Goal: Check status: Check status

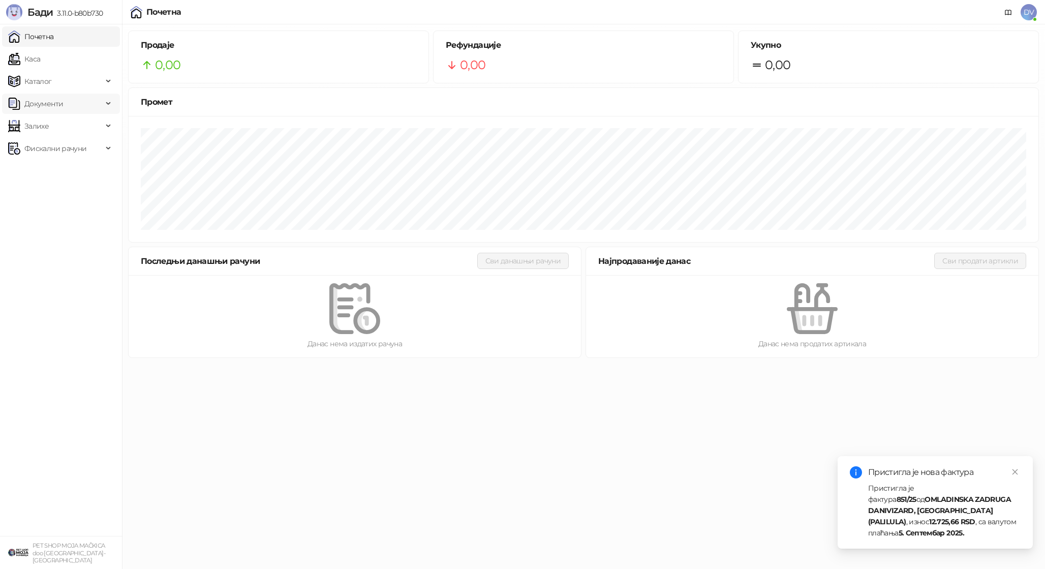
click at [77, 108] on span "Документи" at bounding box center [55, 104] width 95 height 20
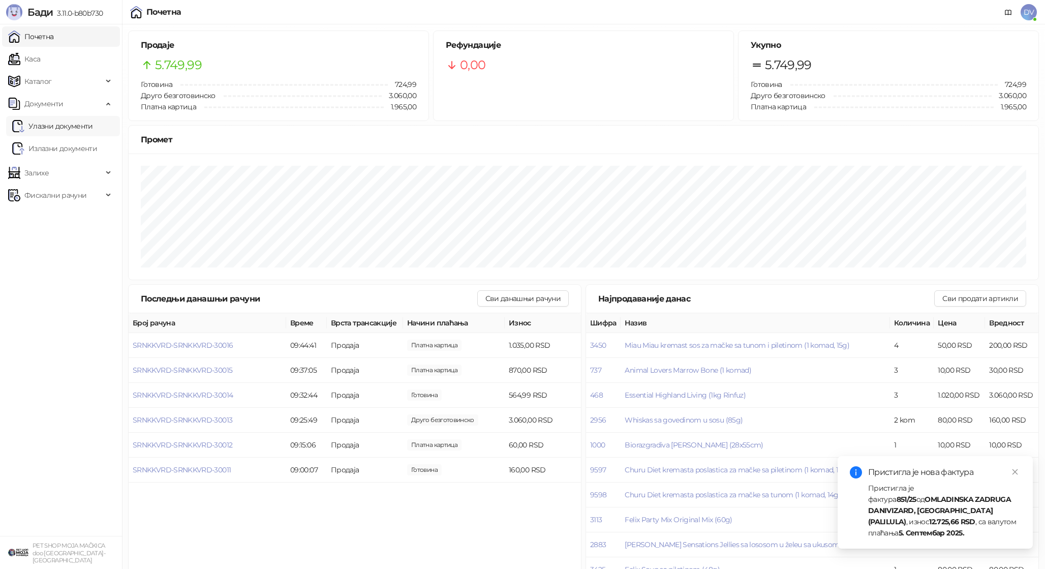
click at [68, 121] on link "Улазни документи" at bounding box center [52, 126] width 81 height 20
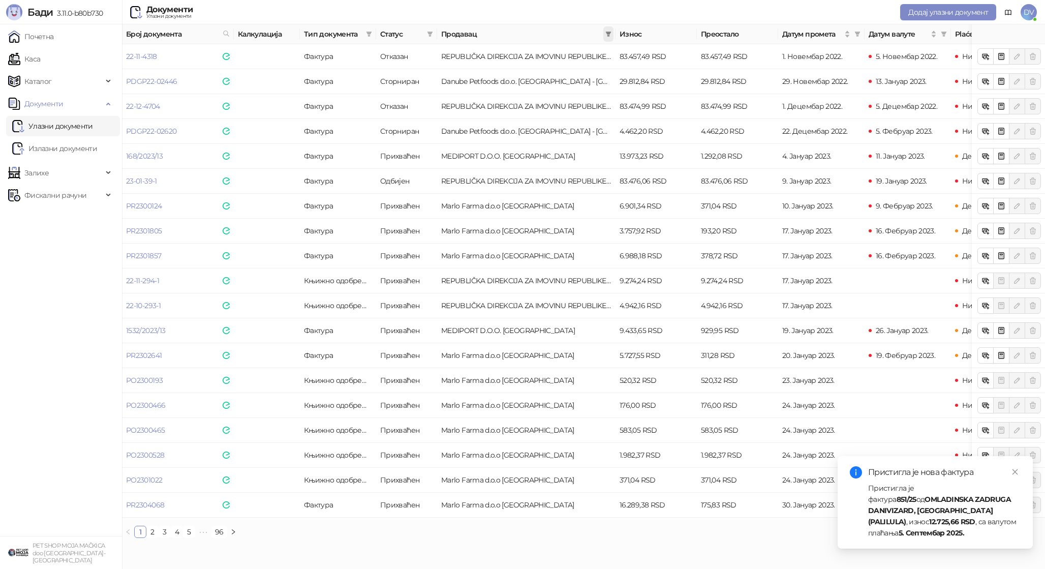
click at [612, 35] on span at bounding box center [608, 33] width 10 height 15
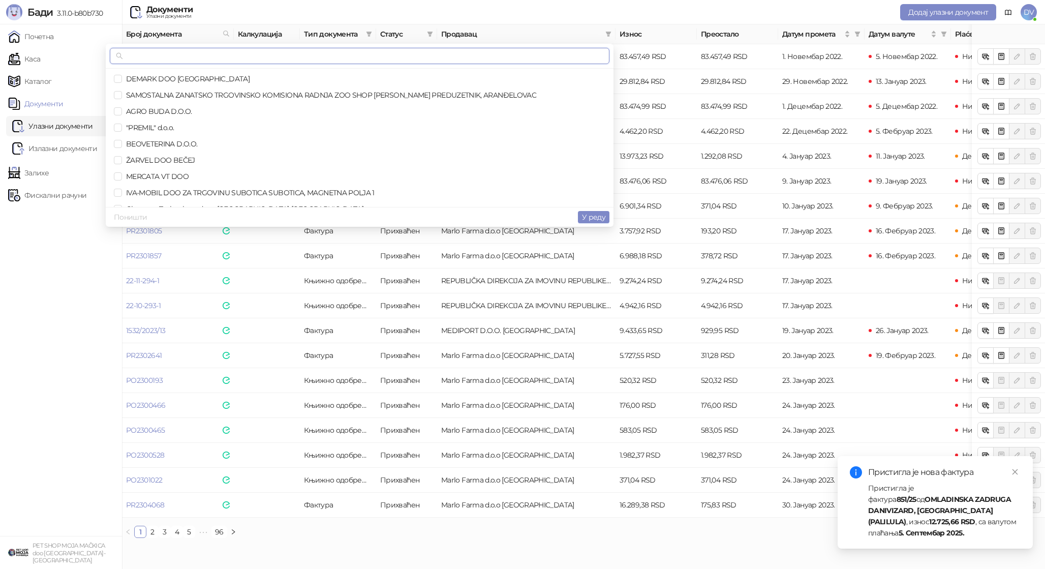
click at [558, 55] on input "text" at bounding box center [364, 55] width 478 height 11
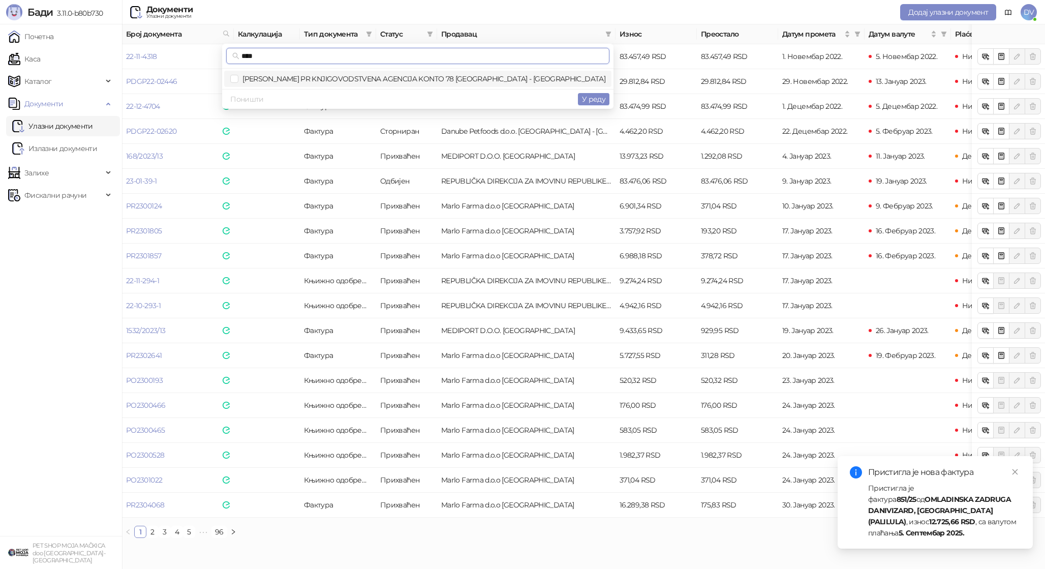
type input "****"
click at [568, 67] on div "****" at bounding box center [417, 56] width 391 height 25
click at [568, 74] on span "NATAŠA NIKOLIĆ PR KNJIGOVODSTVENA AGENCIJA KONTO 78 BEOGRAD - ZVEZDARA" at bounding box center [417, 78] width 375 height 11
click at [590, 100] on span "У реду" at bounding box center [593, 99] width 23 height 9
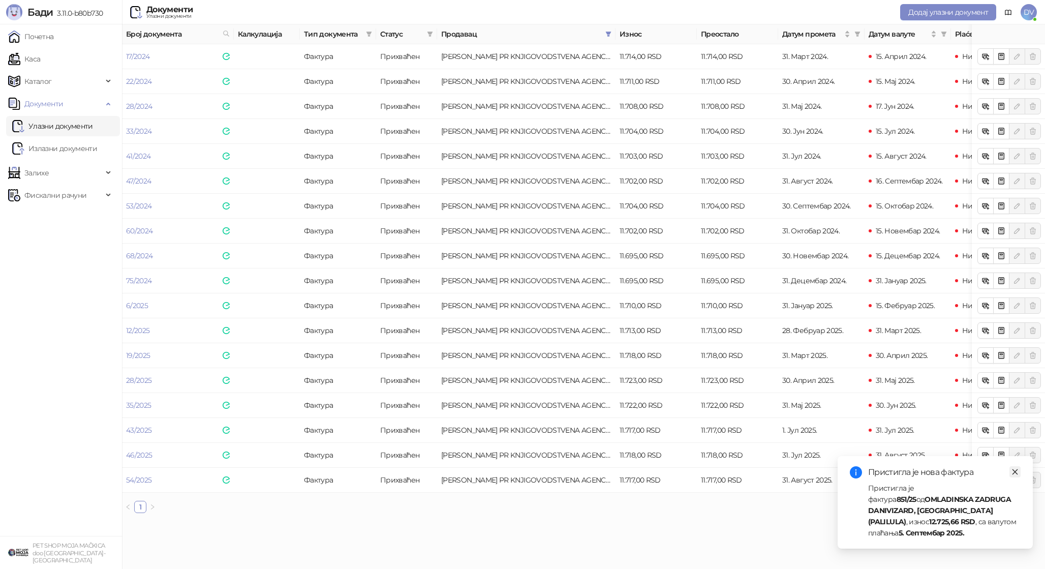
click at [1016, 475] on icon "close" at bounding box center [1015, 471] width 7 height 7
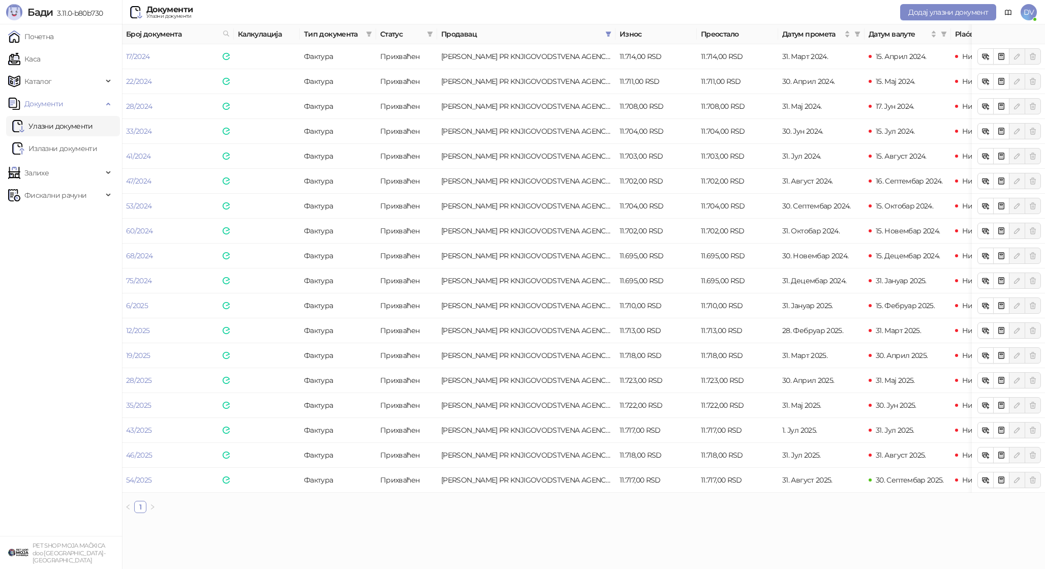
click at [58, 133] on link "Улазни документи" at bounding box center [52, 126] width 81 height 20
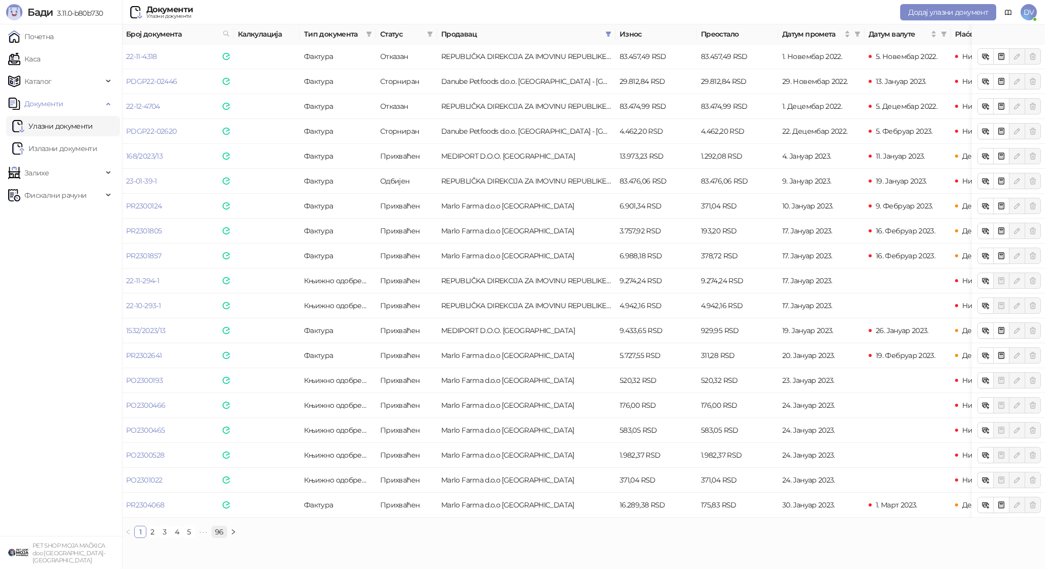
click at [219, 528] on link "96" at bounding box center [219, 531] width 15 height 11
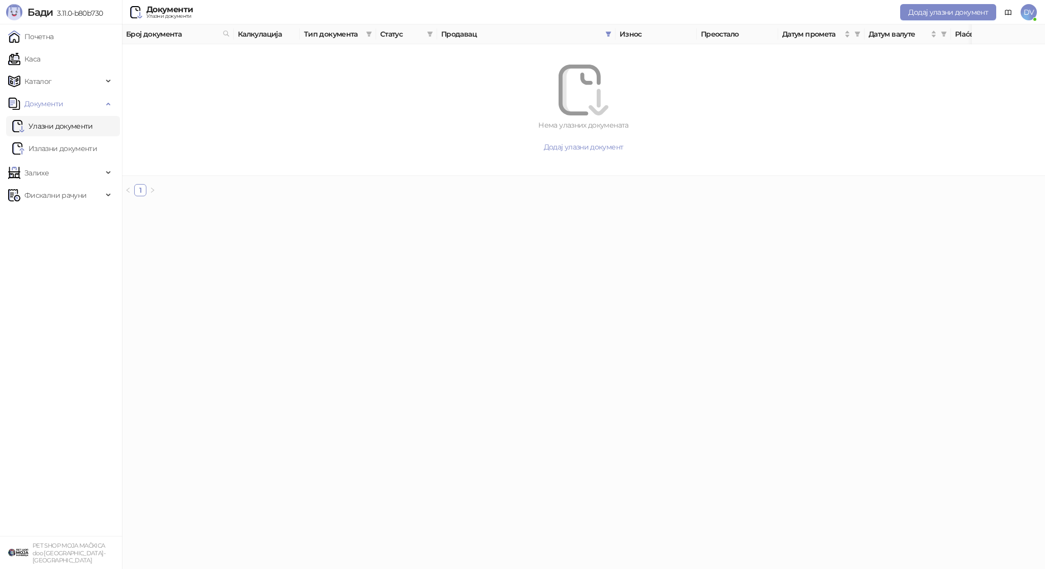
click at [61, 147] on link "Излазни документи" at bounding box center [54, 148] width 85 height 20
click at [71, 127] on link "Улазни документи" at bounding box center [52, 126] width 81 height 20
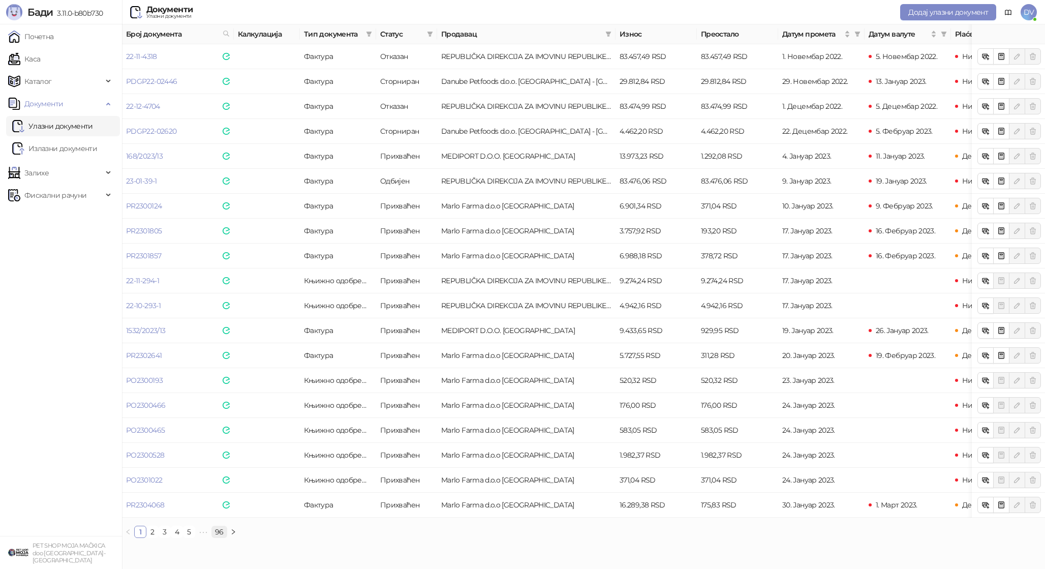
click at [215, 531] on link "96" at bounding box center [219, 531] width 15 height 11
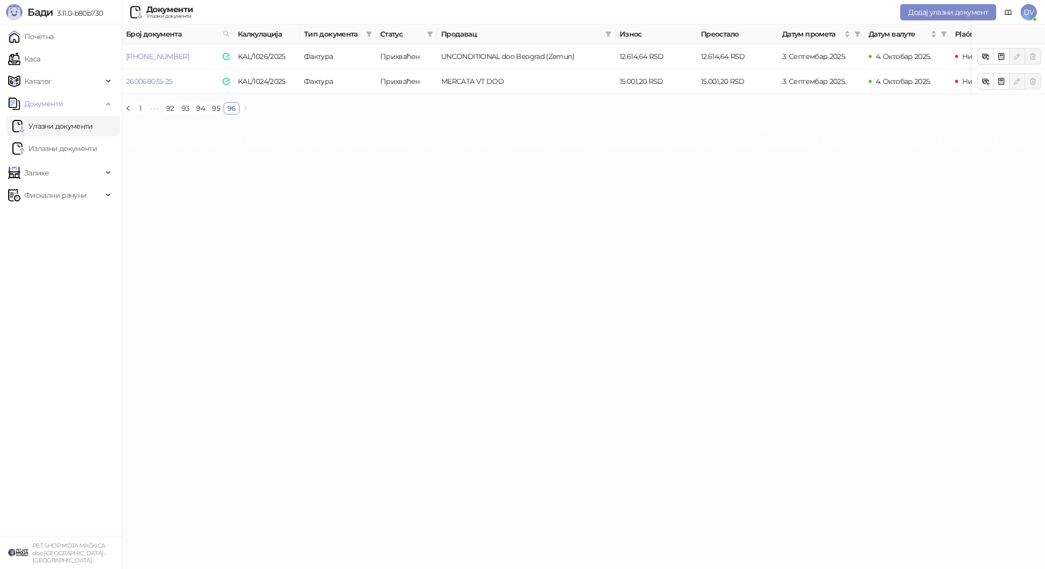
click at [211, 101] on div "Број документа Калкулација Тип документа Статус Продавац Износ Преостало Датум …" at bounding box center [583, 69] width 923 height 90
click at [212, 110] on link "95" at bounding box center [216, 108] width 14 height 11
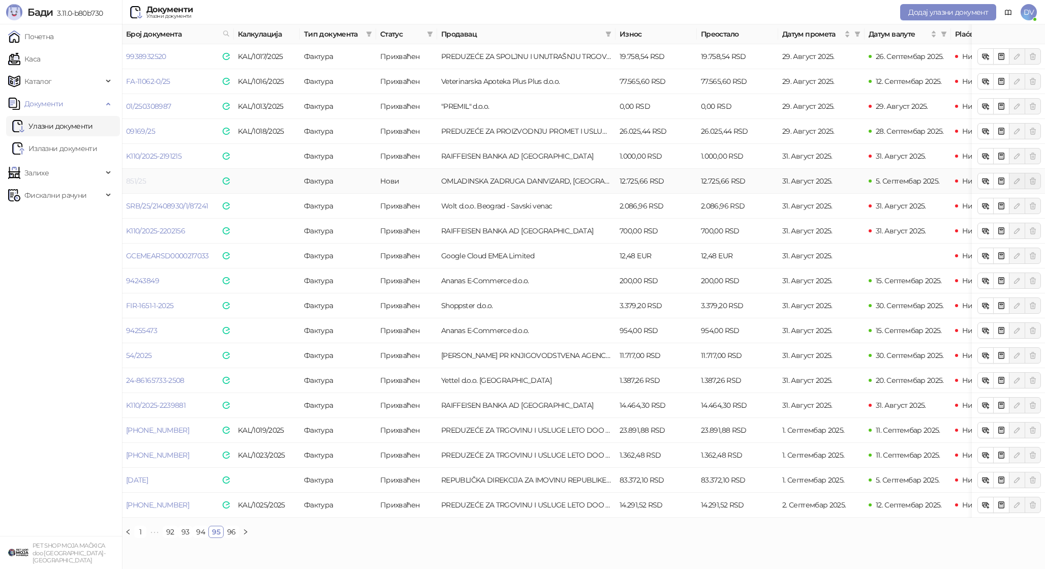
click at [137, 178] on link "851/25" at bounding box center [136, 180] width 20 height 9
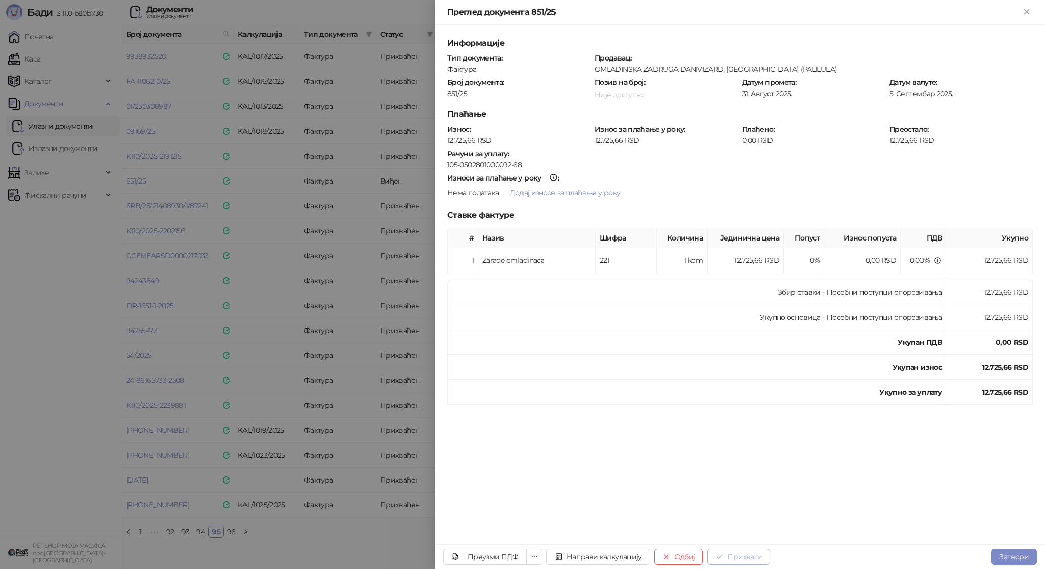
click at [728, 553] on button "Прихвати" at bounding box center [738, 557] width 63 height 16
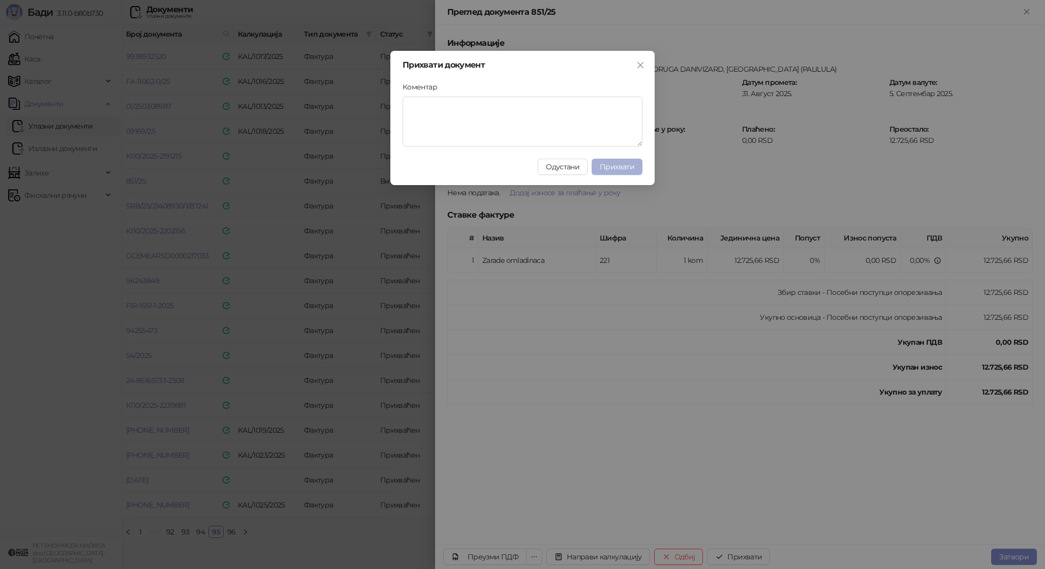
click at [625, 168] on span "Прихвати" at bounding box center [617, 166] width 35 height 9
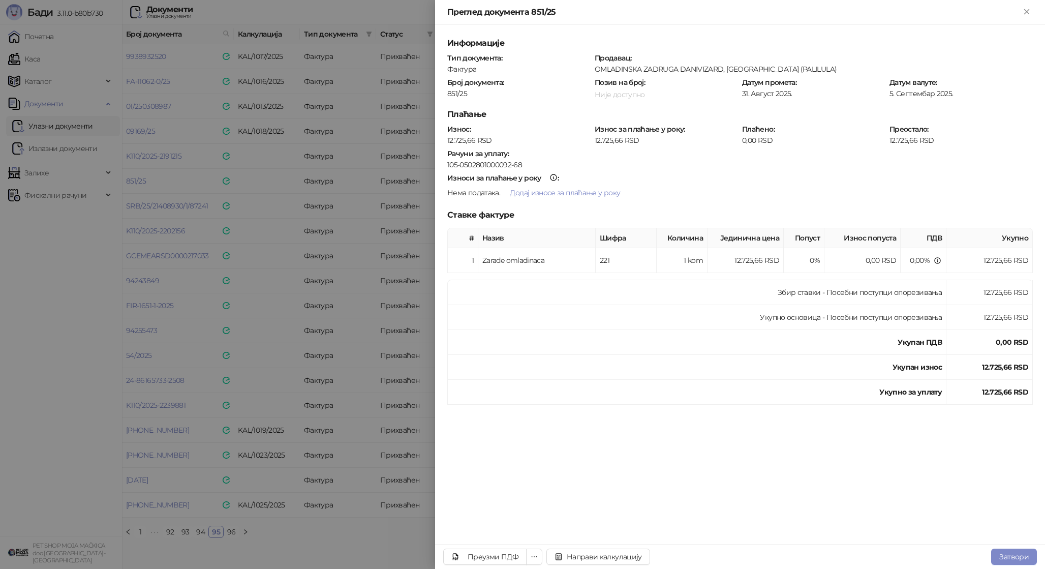
click at [279, 300] on div at bounding box center [522, 284] width 1045 height 569
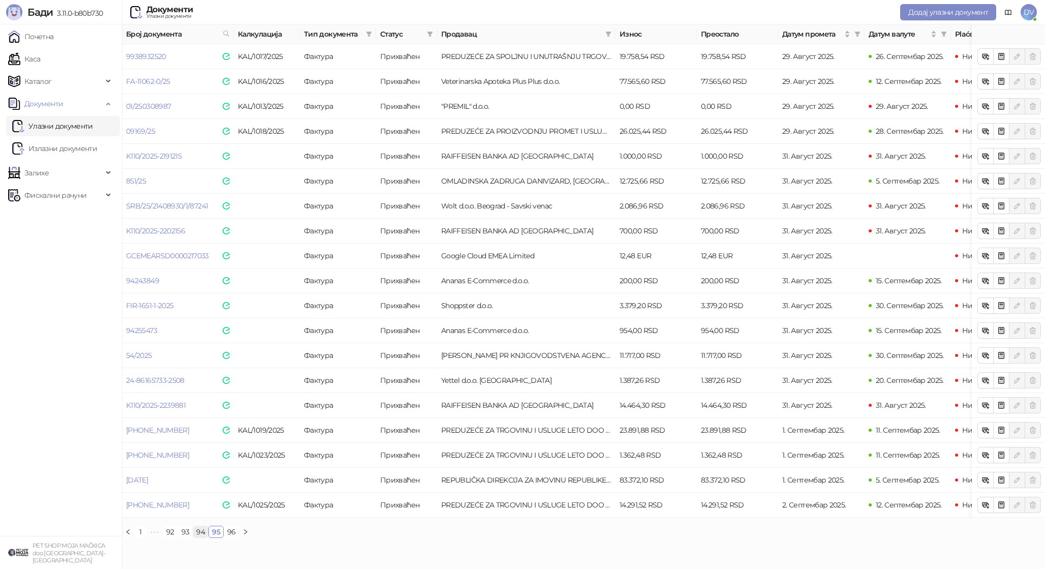
click at [197, 532] on link "94" at bounding box center [200, 531] width 15 height 11
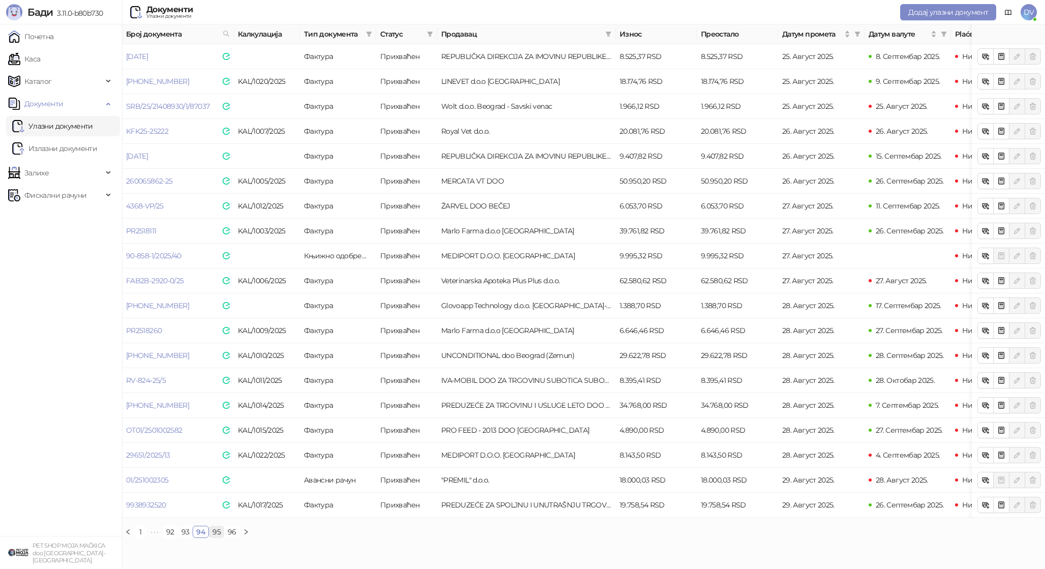
click at [214, 533] on link "95" at bounding box center [216, 531] width 14 height 11
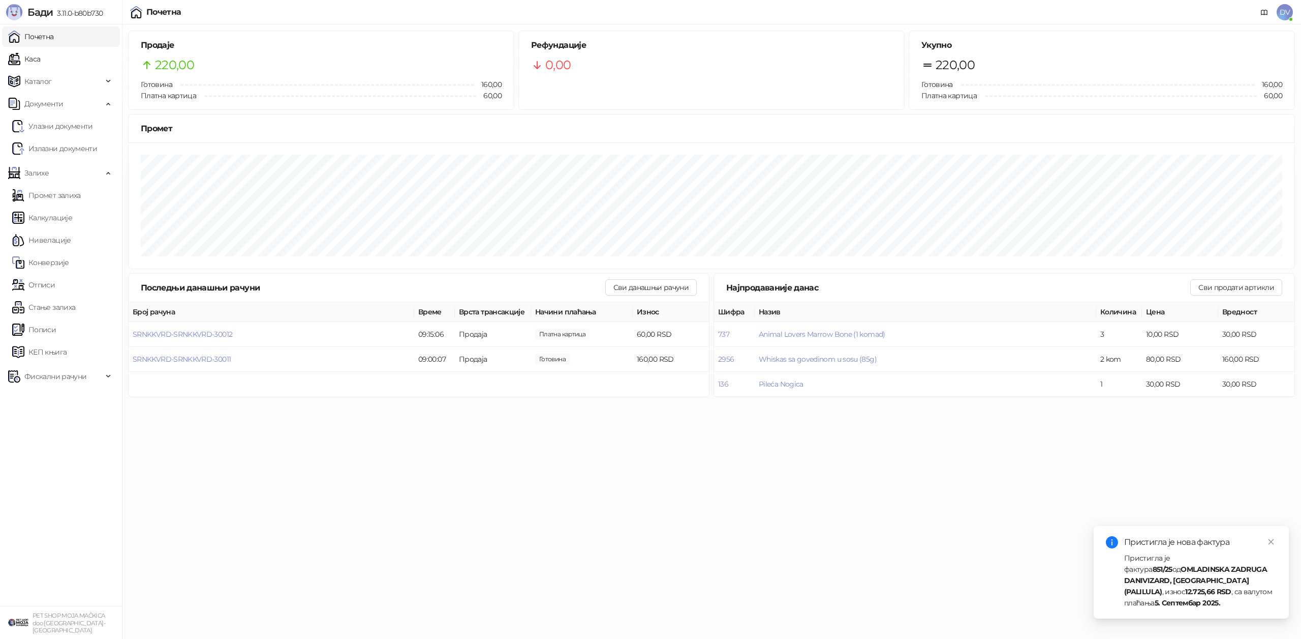
drag, startPoint x: 40, startPoint y: 59, endPoint x: 43, endPoint y: 38, distance: 22.0
click at [40, 59] on link "Каса" at bounding box center [24, 59] width 32 height 20
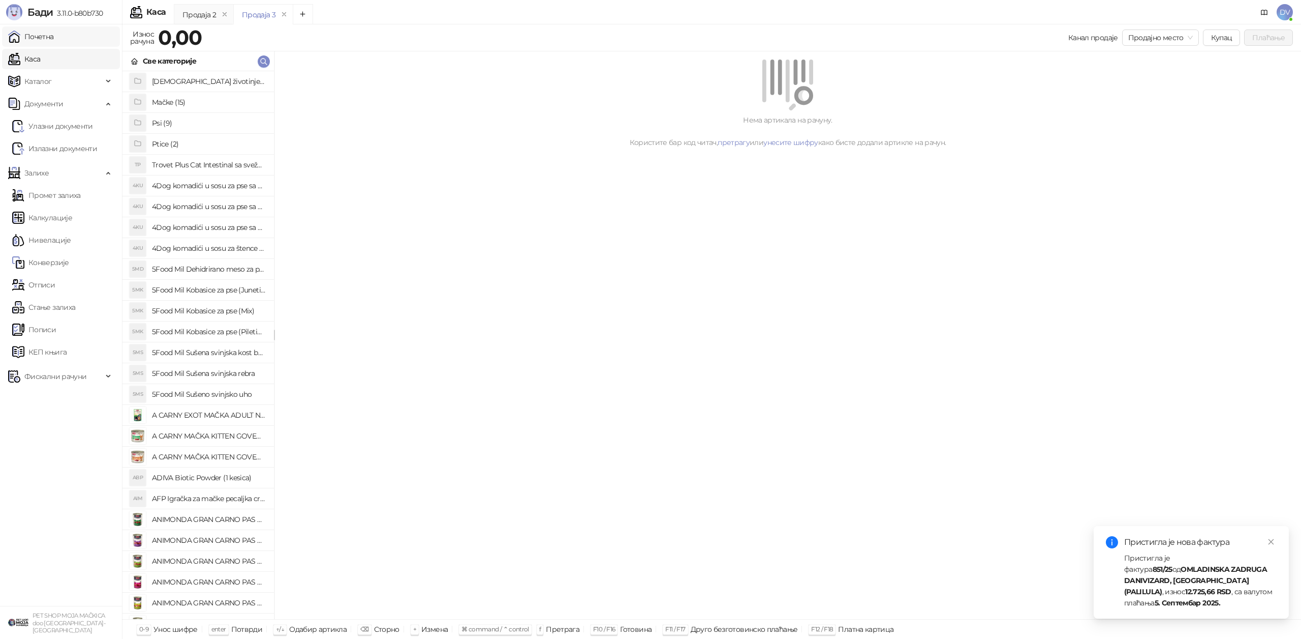
click at [43, 38] on link "Почетна" at bounding box center [31, 36] width 46 height 20
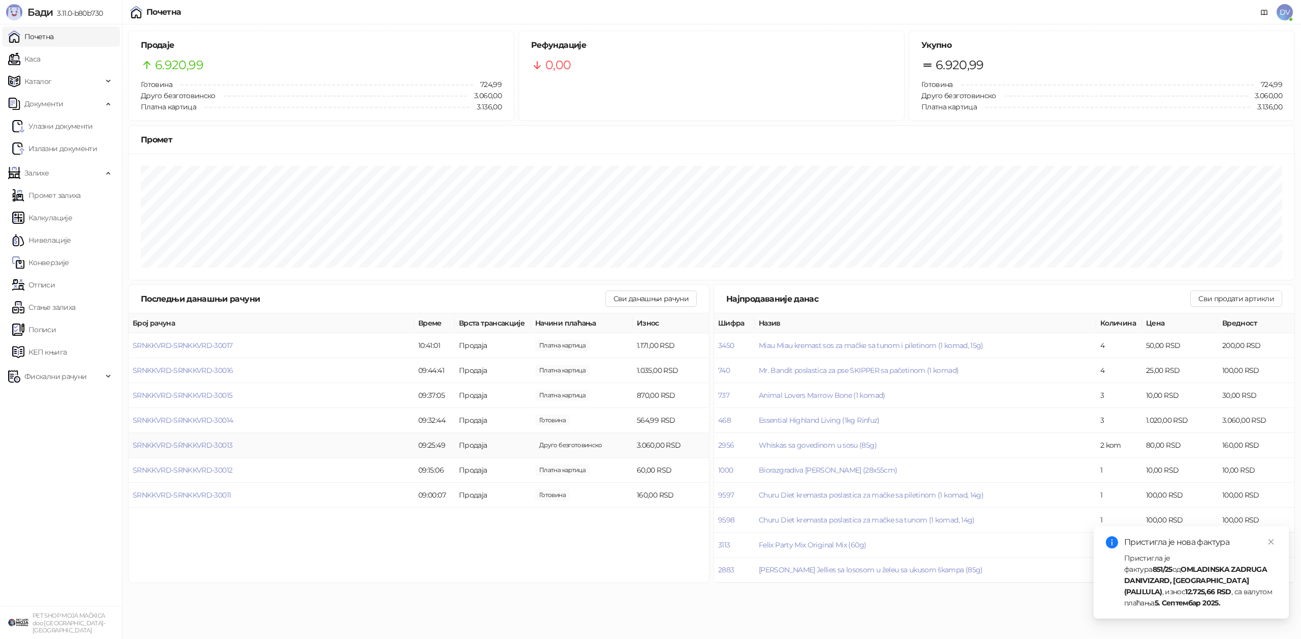
click at [196, 438] on td "SRNKKVRD-SRNKKVRD-30013" at bounding box center [272, 445] width 286 height 25
click at [196, 442] on span "SRNKKVRD-SRNKKVRD-30013" at bounding box center [183, 444] width 100 height 9
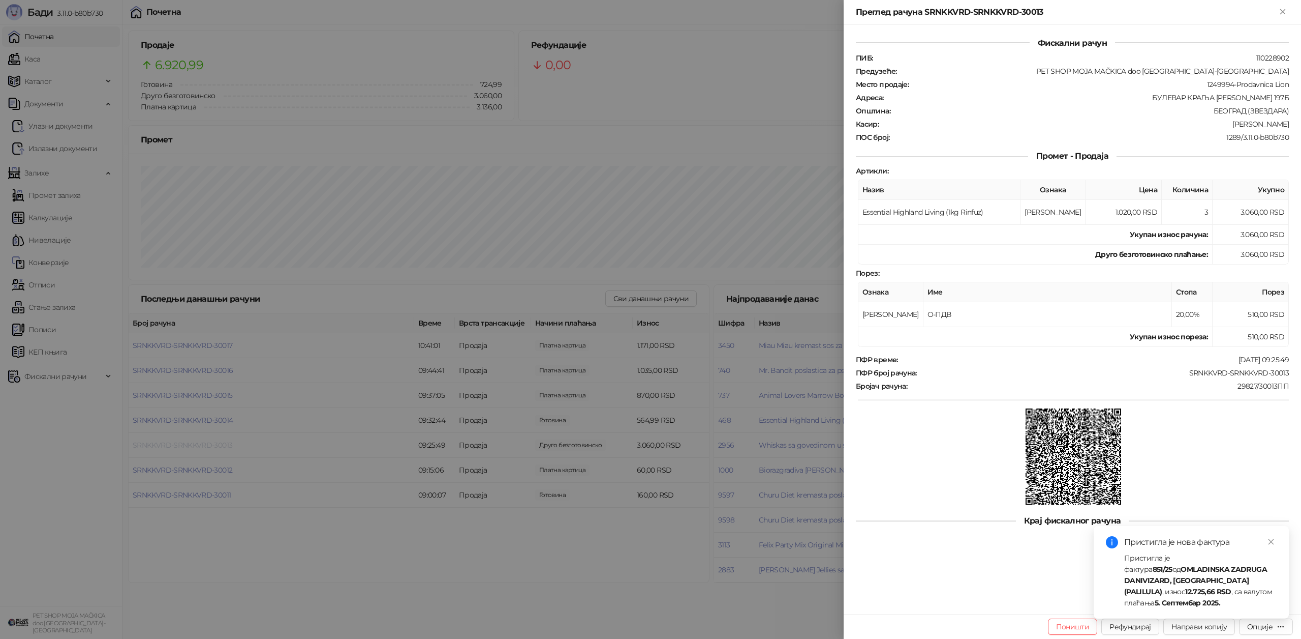
click at [196, 442] on div at bounding box center [650, 319] width 1301 height 639
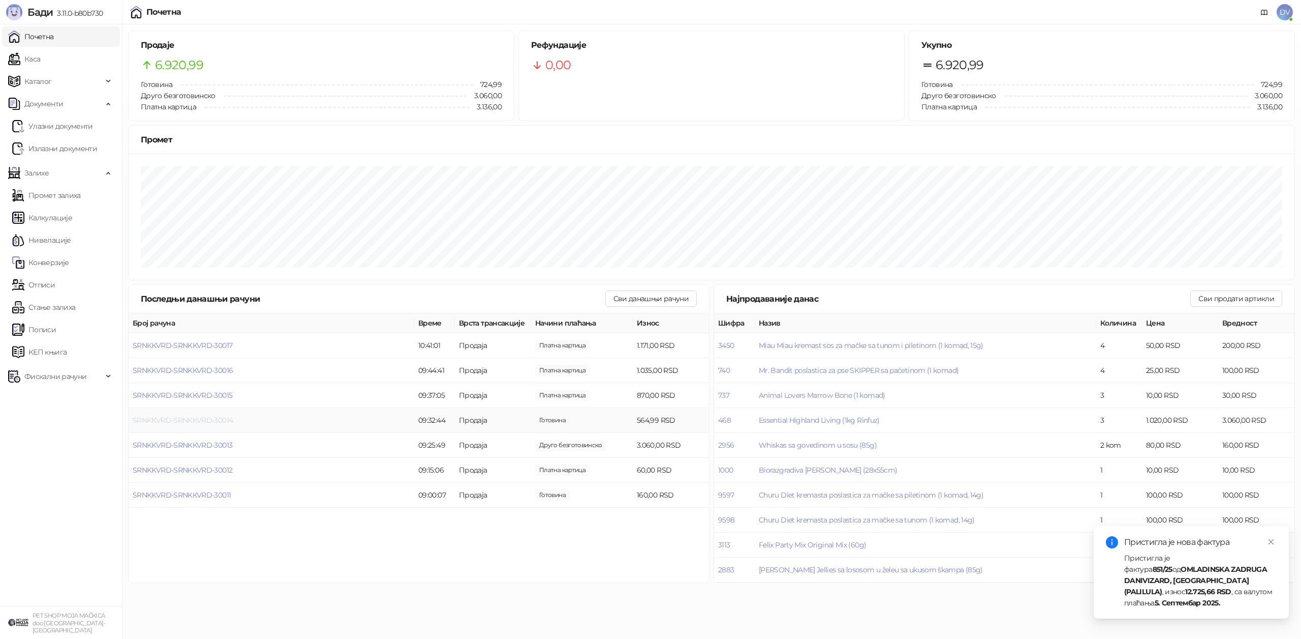
click at [194, 419] on span "SRNKKVRD-SRNKKVRD-30014" at bounding box center [183, 419] width 100 height 9
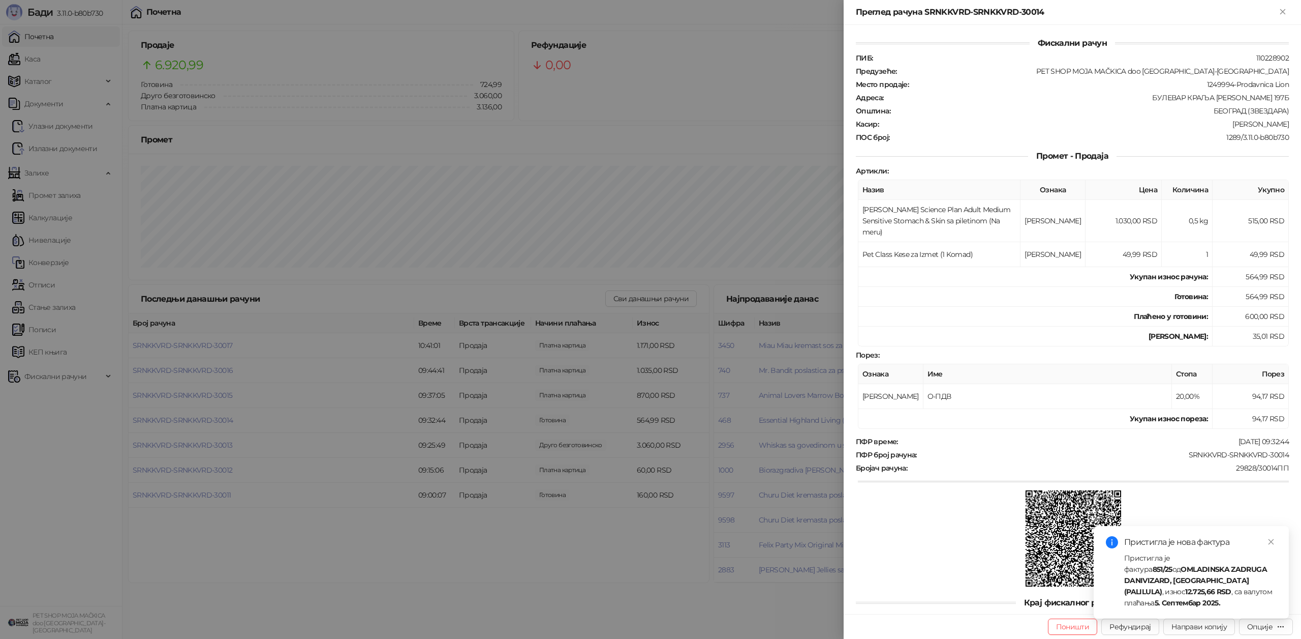
click at [194, 420] on div at bounding box center [650, 319] width 1301 height 639
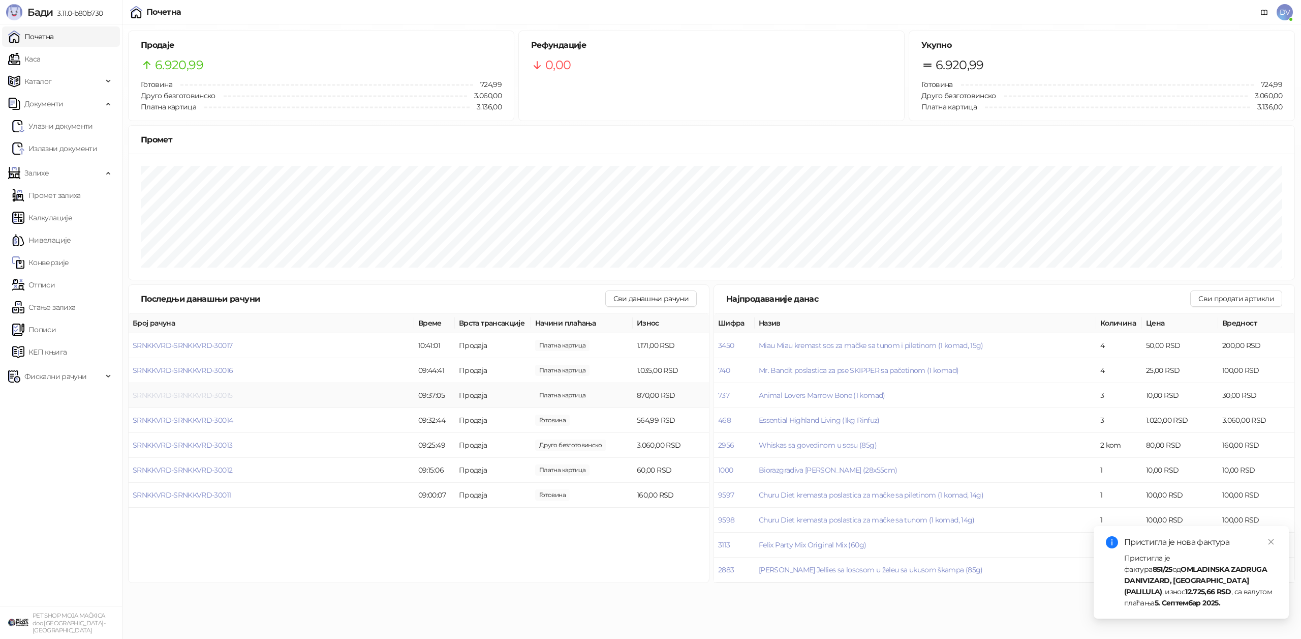
click at [199, 393] on span "SRNKKVRD-SRNKKVRD-30015" at bounding box center [183, 394] width 100 height 9
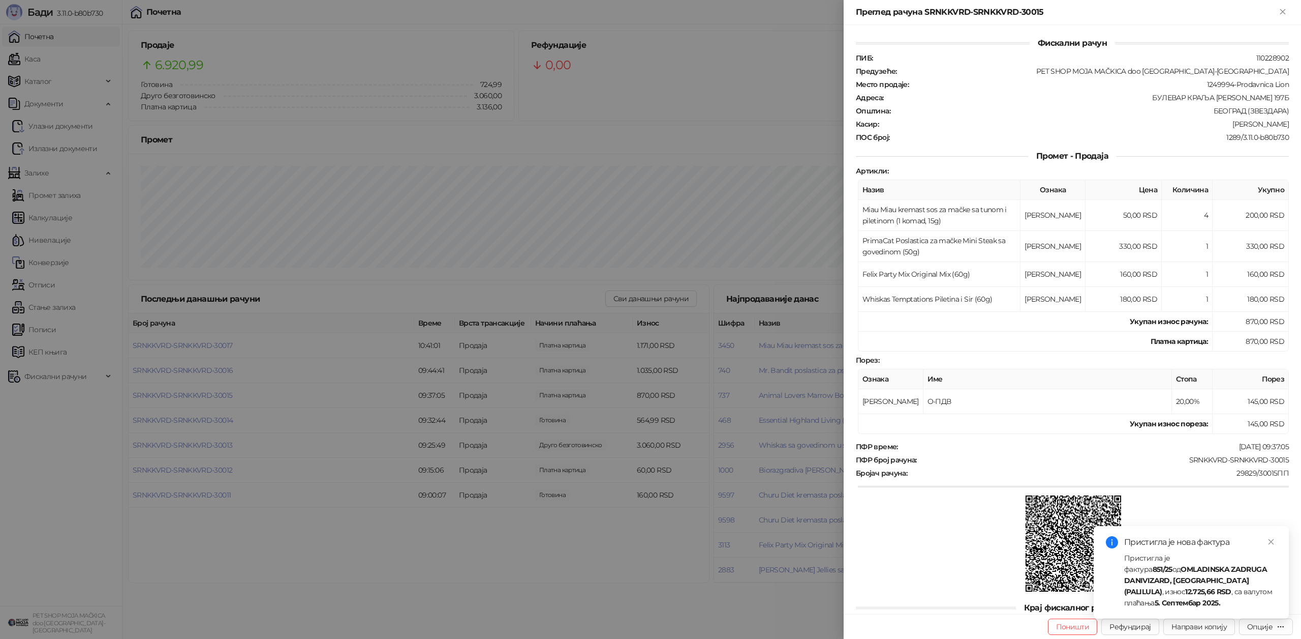
click at [199, 394] on div at bounding box center [650, 319] width 1301 height 639
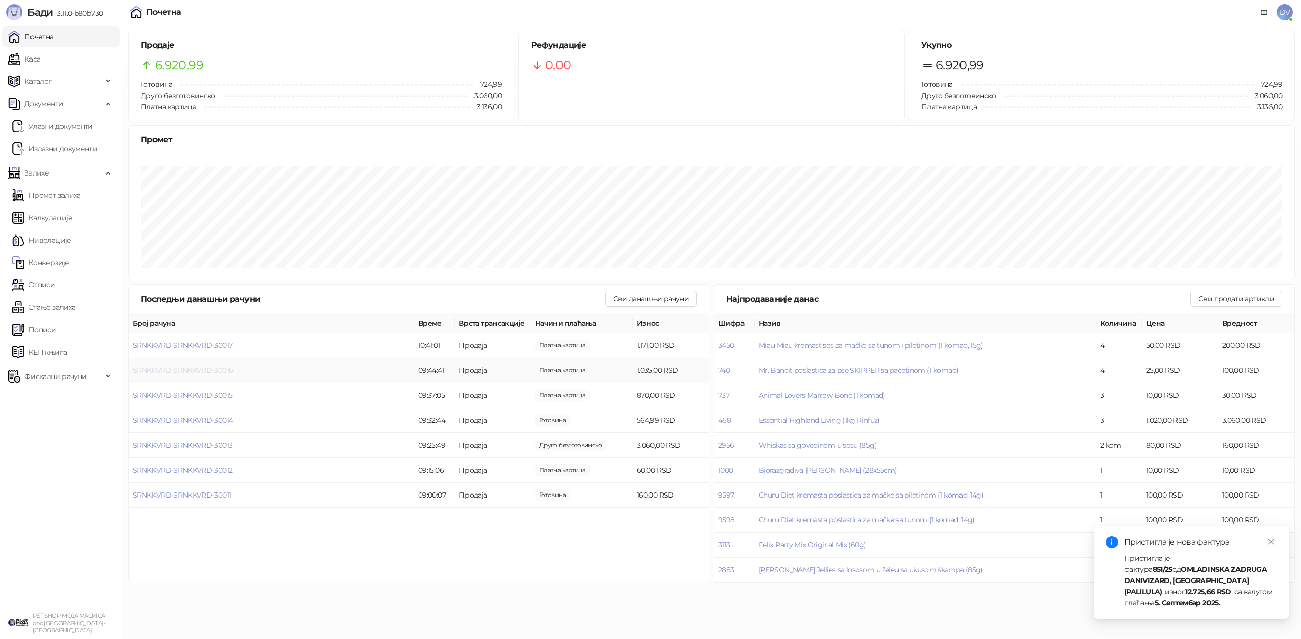
click at [203, 372] on span "SRNKKVRD-SRNKKVRD-30016" at bounding box center [183, 370] width 100 height 9
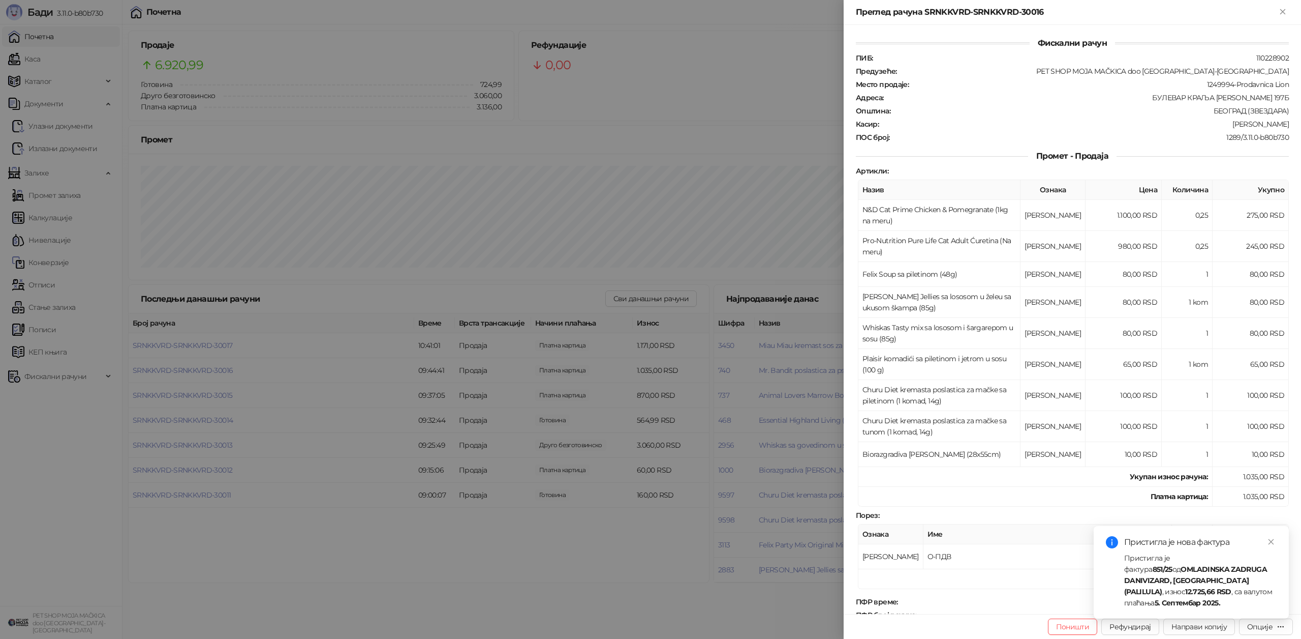
click at [192, 336] on div at bounding box center [650, 319] width 1301 height 639
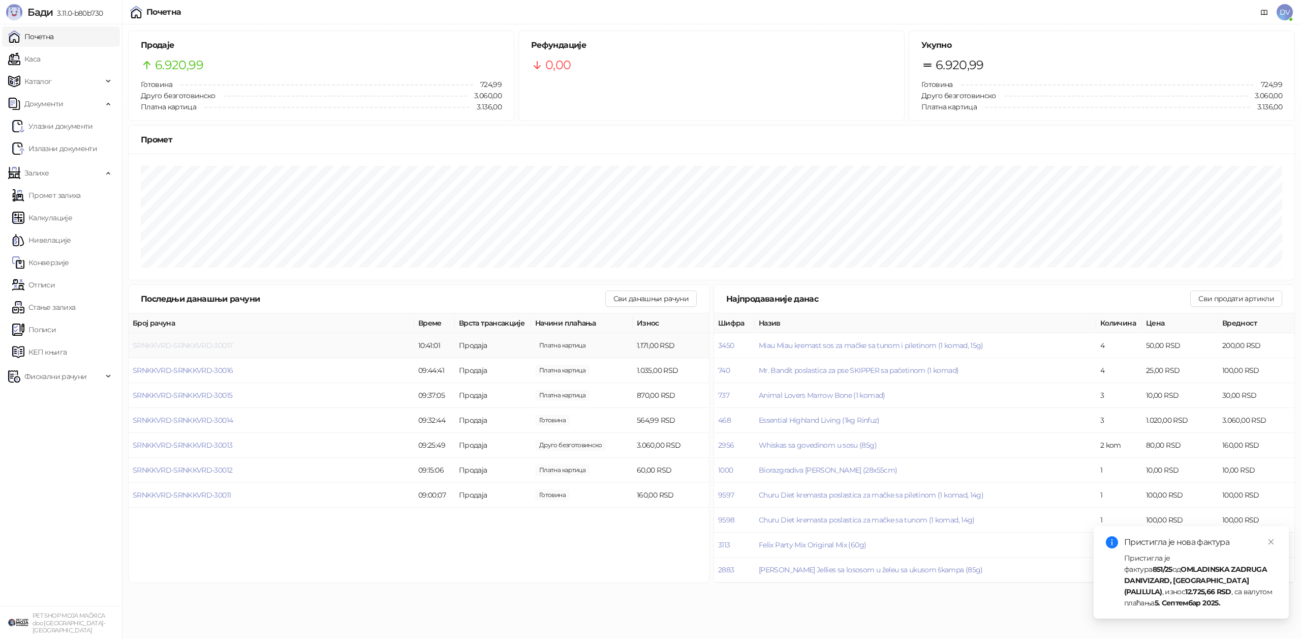
click at [190, 343] on span "SRNKKVRD-SRNKKVRD-30017" at bounding box center [183, 345] width 100 height 9
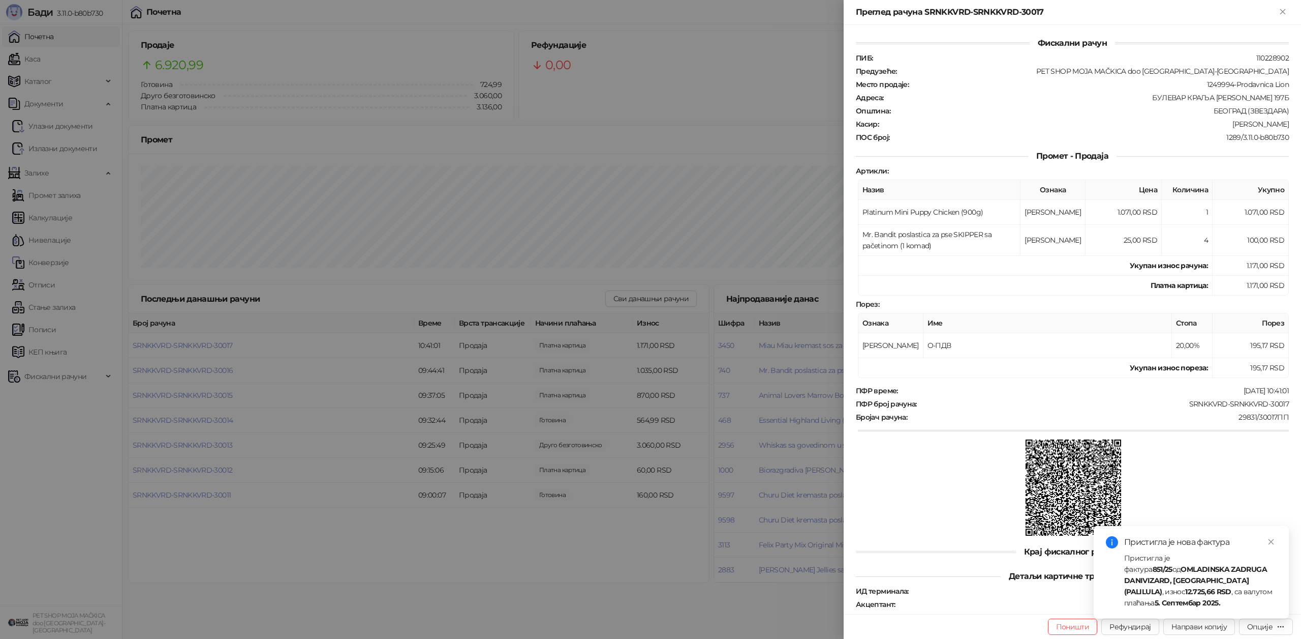
click at [227, 252] on div at bounding box center [650, 319] width 1301 height 639
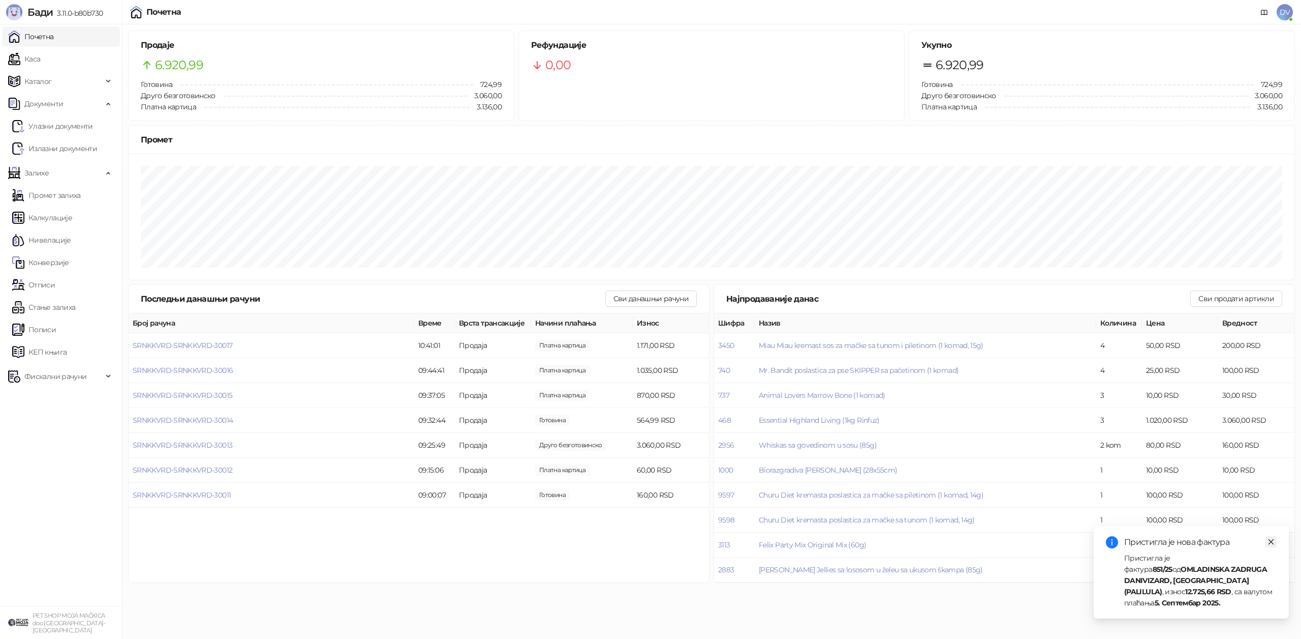
click at [1271, 545] on icon "close" at bounding box center [1271, 541] width 7 height 7
